Goal: Transaction & Acquisition: Purchase product/service

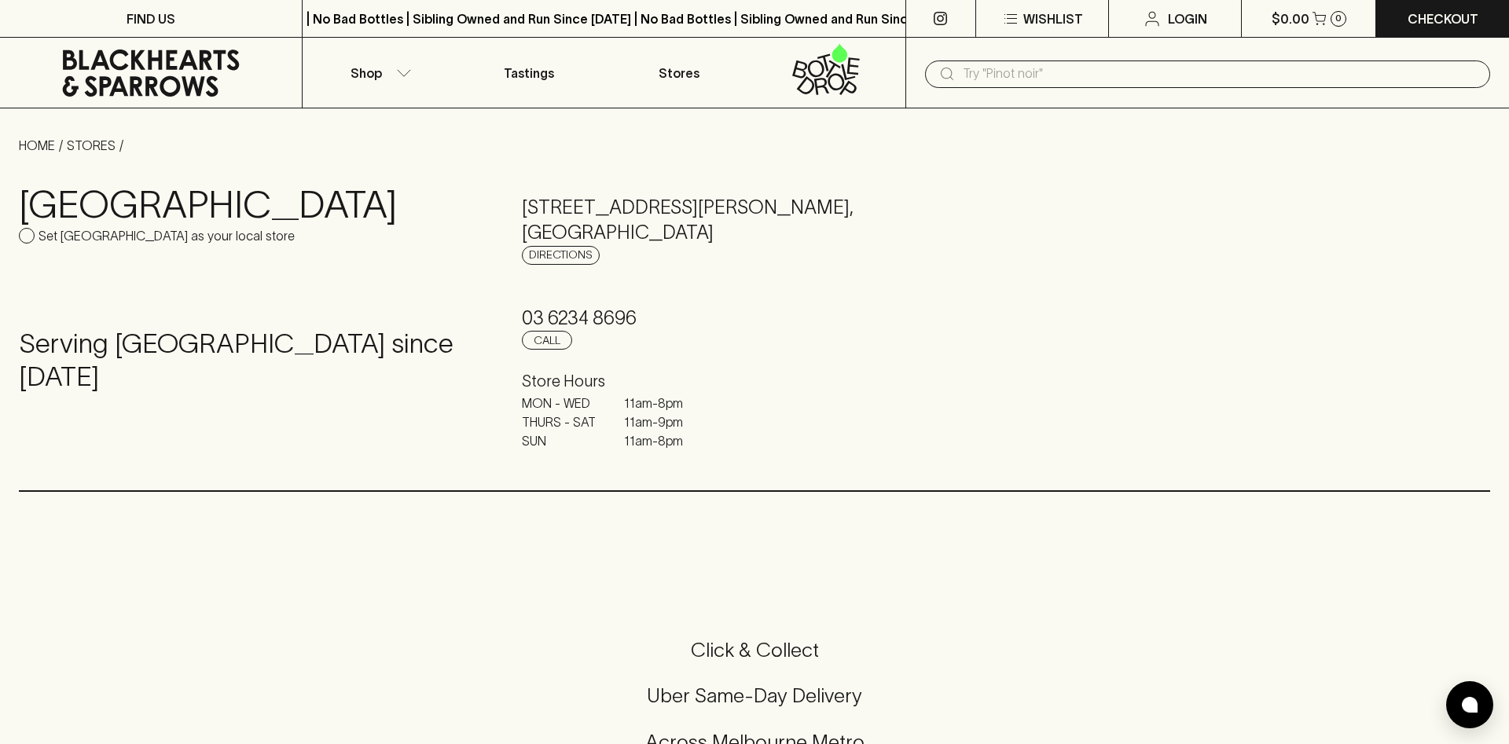
click at [1086, 74] on input "text" at bounding box center [1220, 73] width 515 height 25
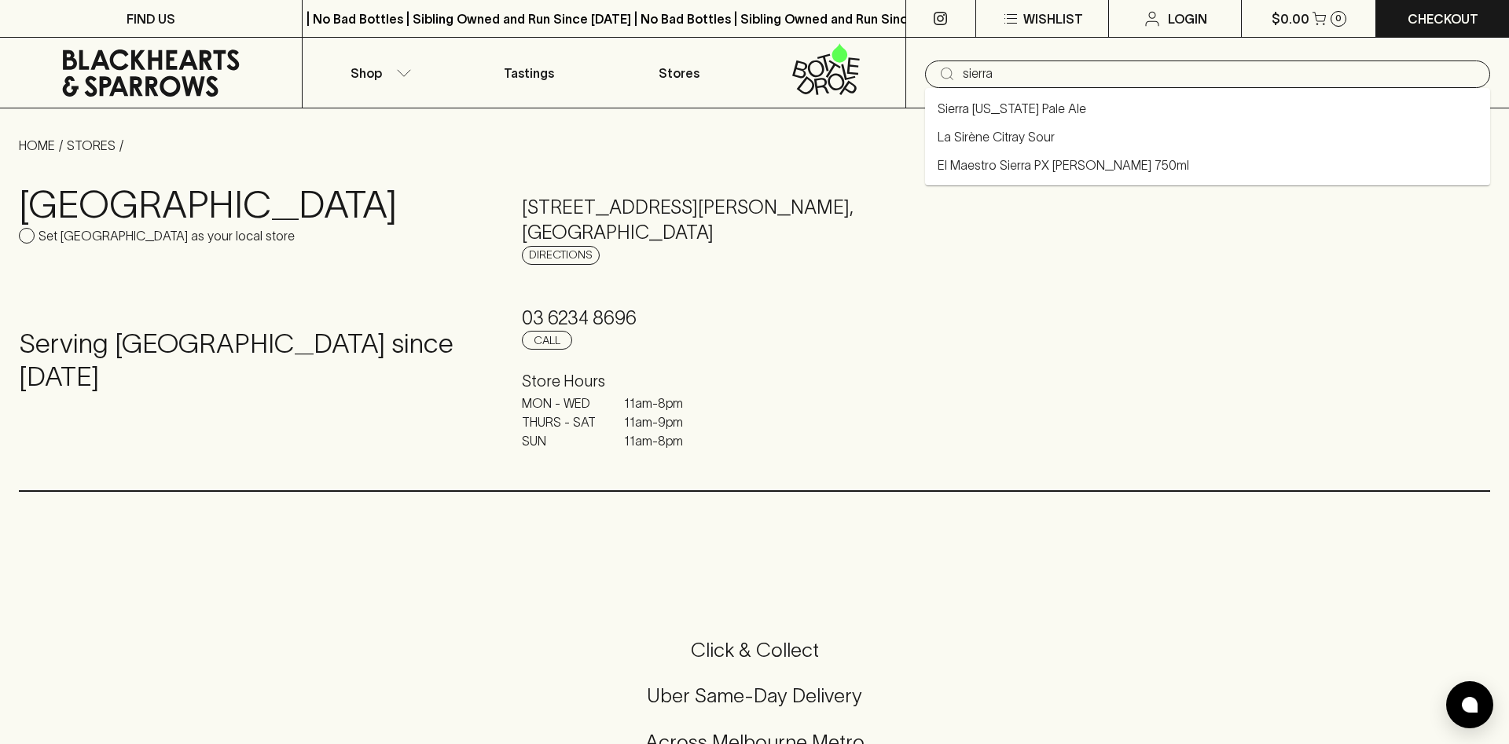
click at [1075, 116] on li "Sierra [US_STATE] Pale Ale" at bounding box center [1207, 108] width 565 height 28
type input "Sierra [US_STATE] Pale Ale"
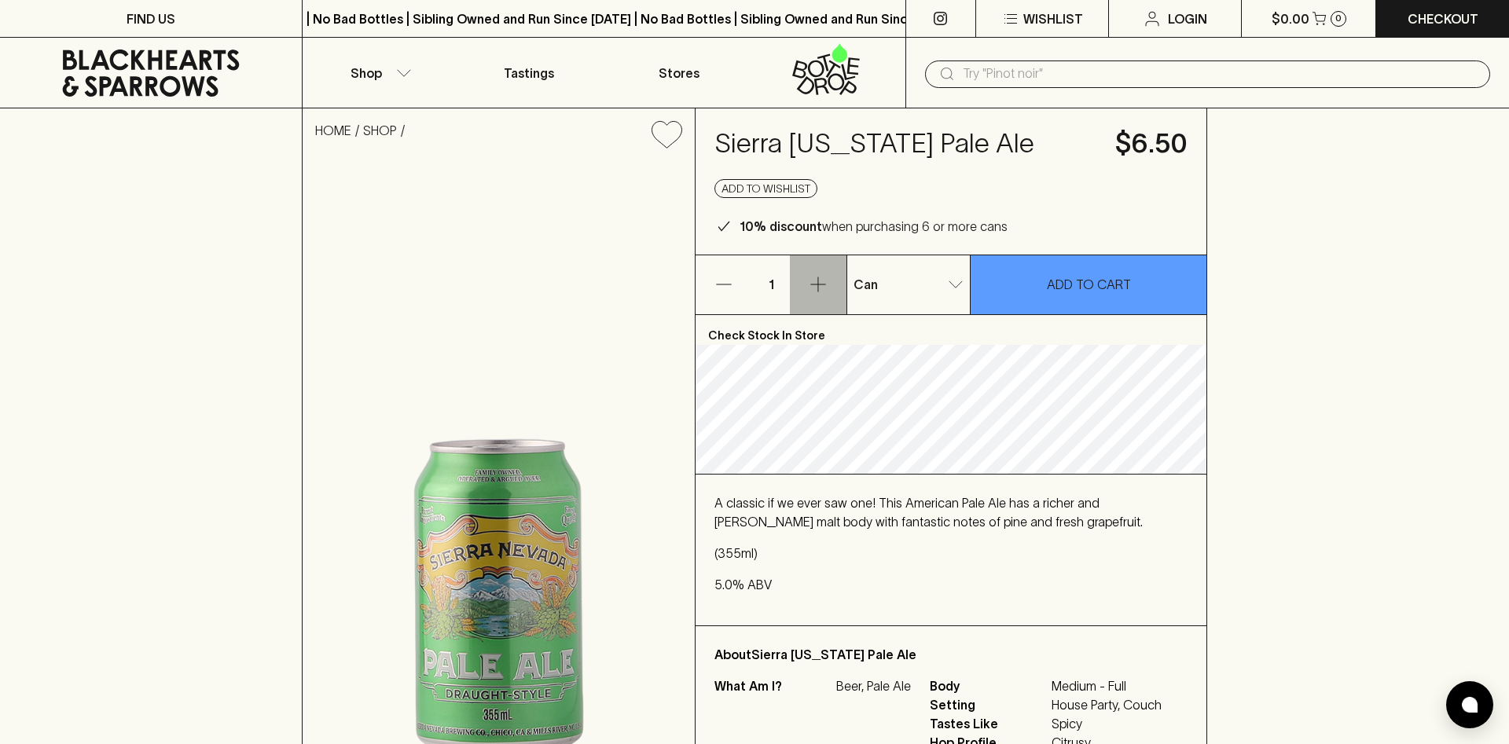
click at [821, 285] on icon "button" at bounding box center [818, 284] width 19 height 19
click at [821, 285] on icon "button" at bounding box center [818, 285] width 15 height 15
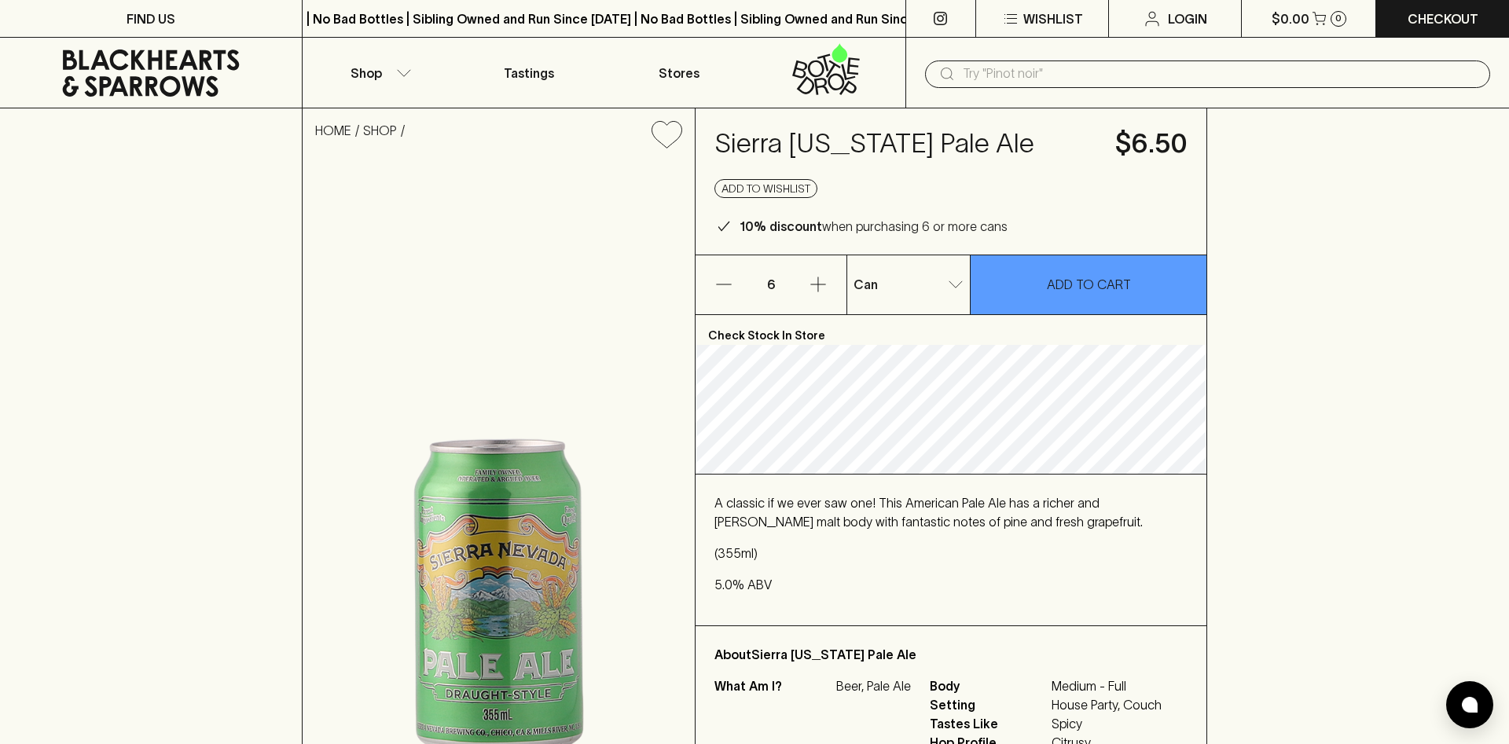
click at [821, 285] on icon "button" at bounding box center [818, 285] width 15 height 15
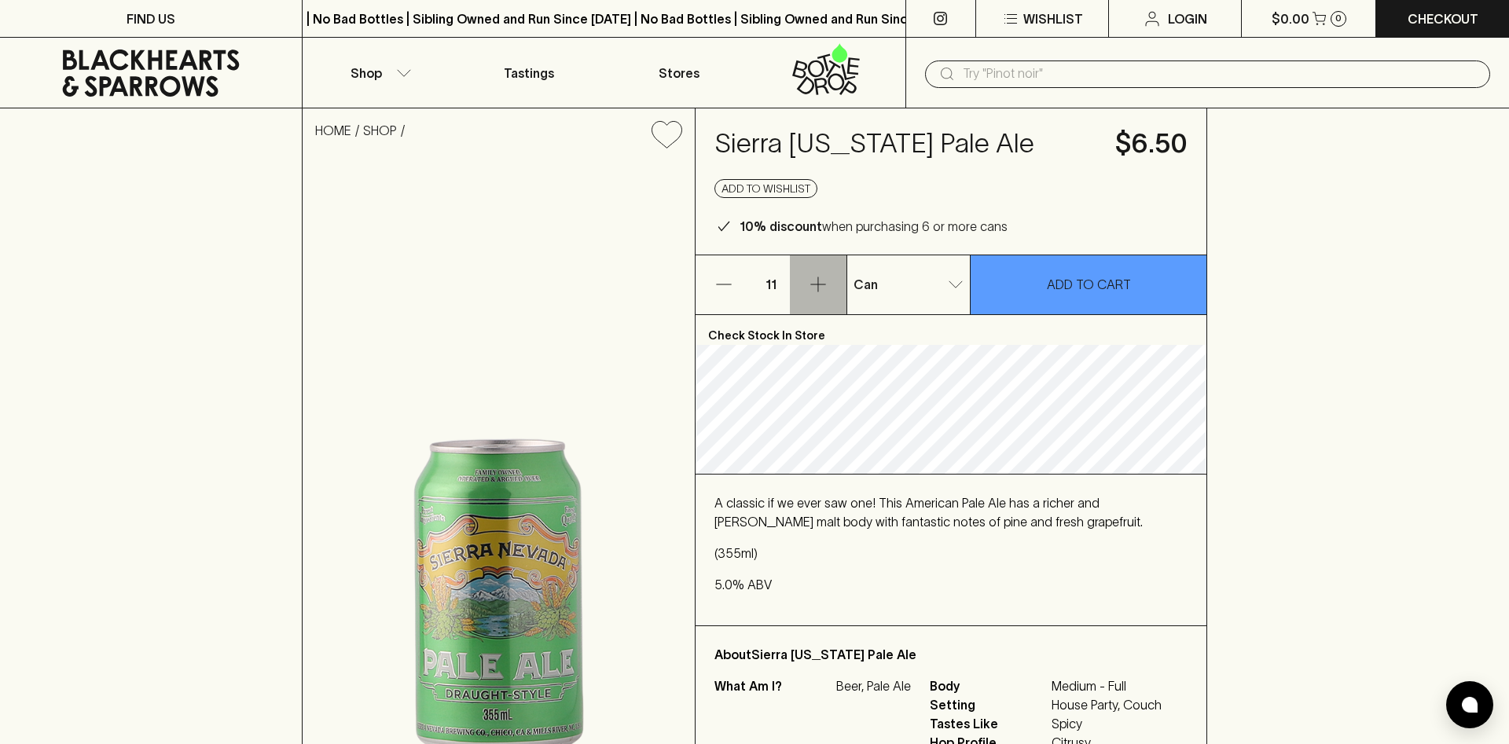
click at [821, 285] on icon "button" at bounding box center [818, 285] width 15 height 15
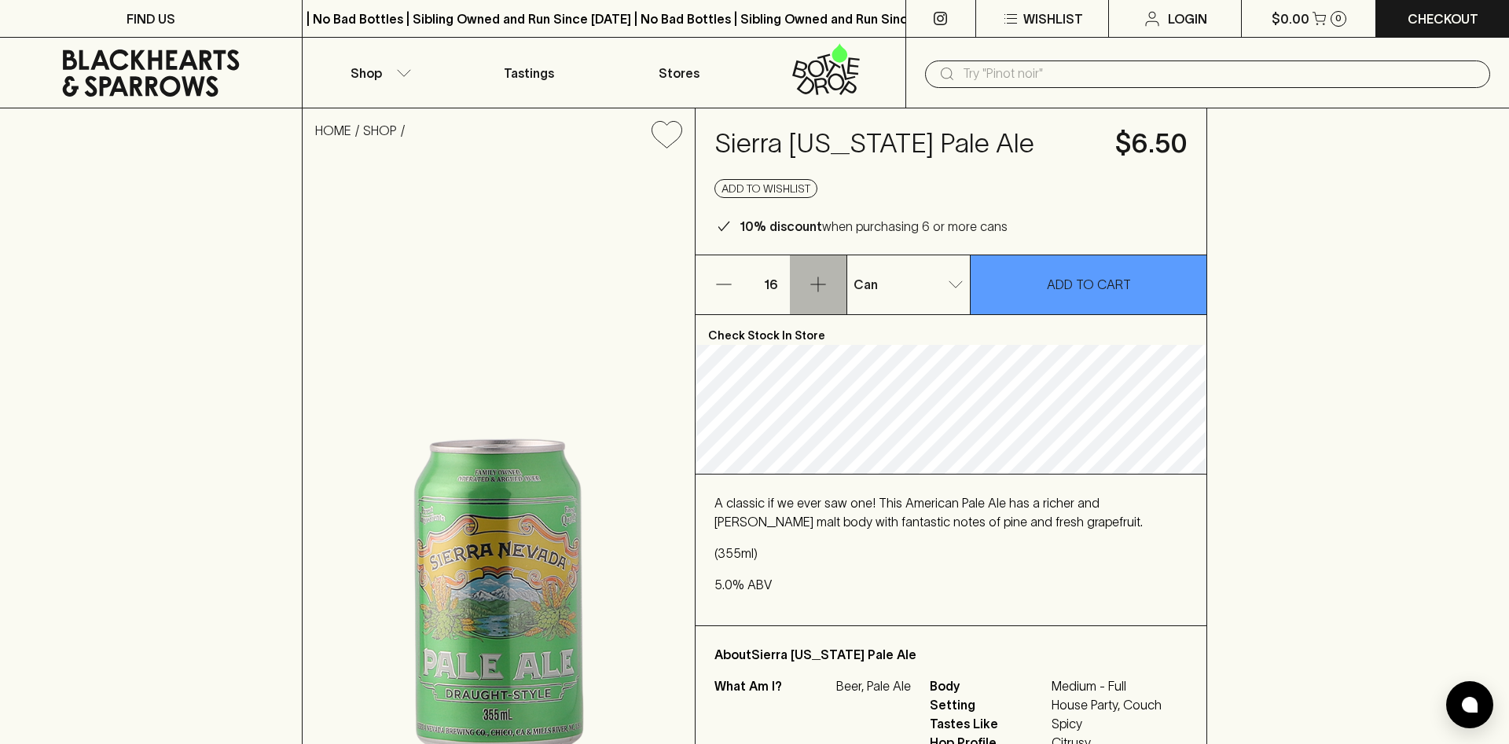
click at [821, 285] on icon "button" at bounding box center [818, 285] width 15 height 15
click at [821, 284] on icon "button" at bounding box center [818, 284] width 19 height 19
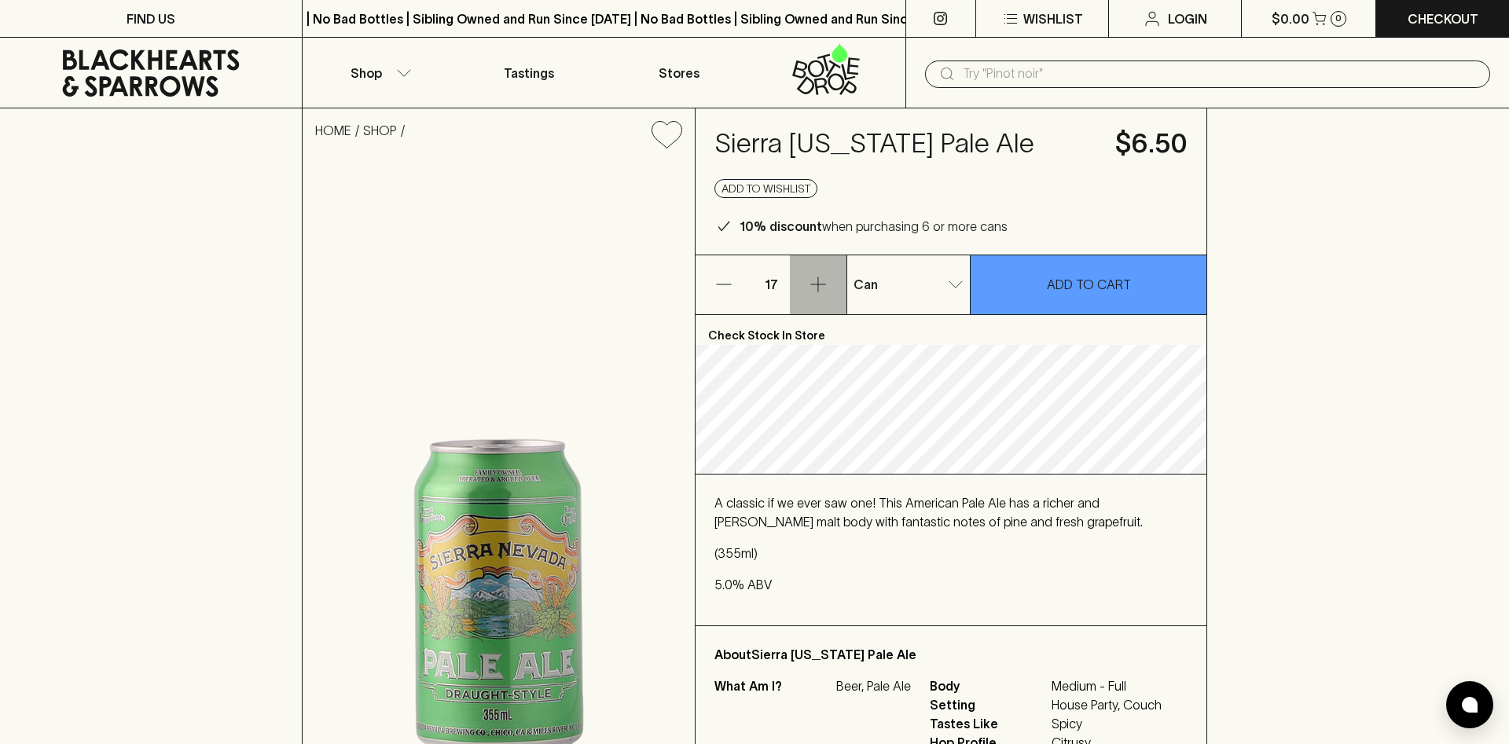
click at [818, 281] on icon "button" at bounding box center [818, 285] width 15 height 15
click at [817, 281] on icon "button" at bounding box center [818, 284] width 19 height 19
drag, startPoint x: 816, startPoint y: 281, endPoint x: 801, endPoint y: 285, distance: 15.3
click at [815, 281] on icon "button" at bounding box center [818, 284] width 19 height 19
click at [809, 281] on icon "button" at bounding box center [818, 284] width 19 height 19
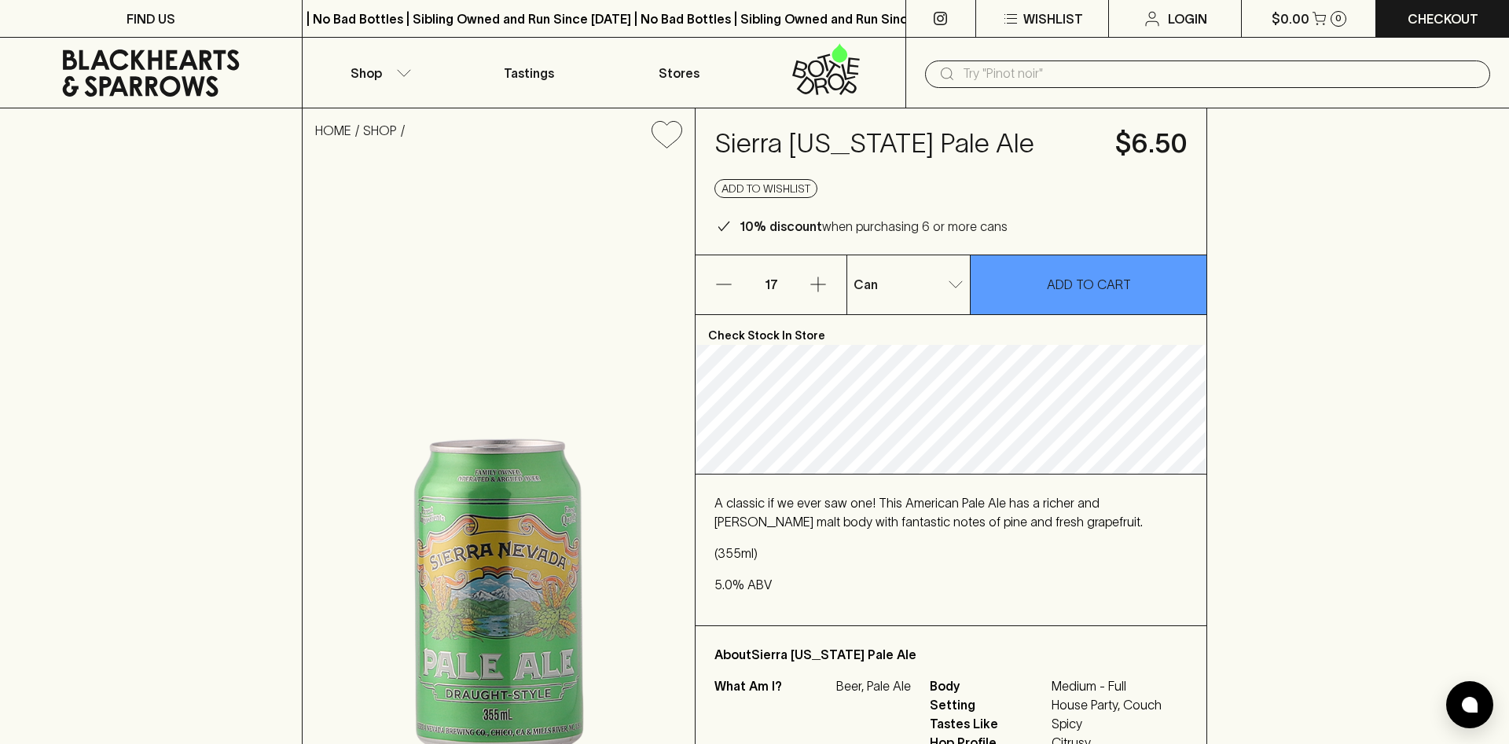
click at [809, 281] on icon "button" at bounding box center [818, 284] width 19 height 19
click at [718, 281] on icon "button" at bounding box center [724, 284] width 19 height 19
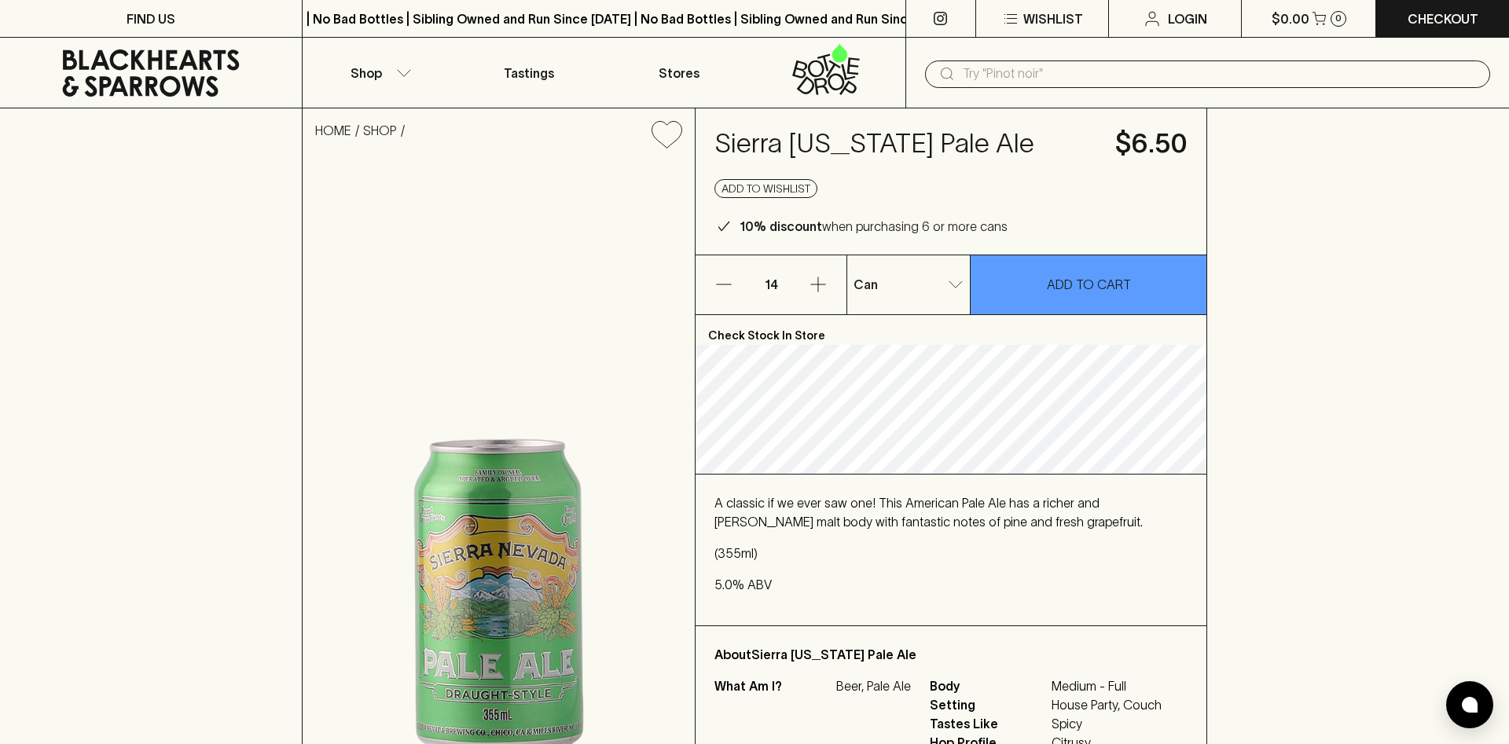
click at [718, 281] on icon "button" at bounding box center [724, 284] width 19 height 19
